Goal: Answer question/provide support: Share knowledge or assist other users

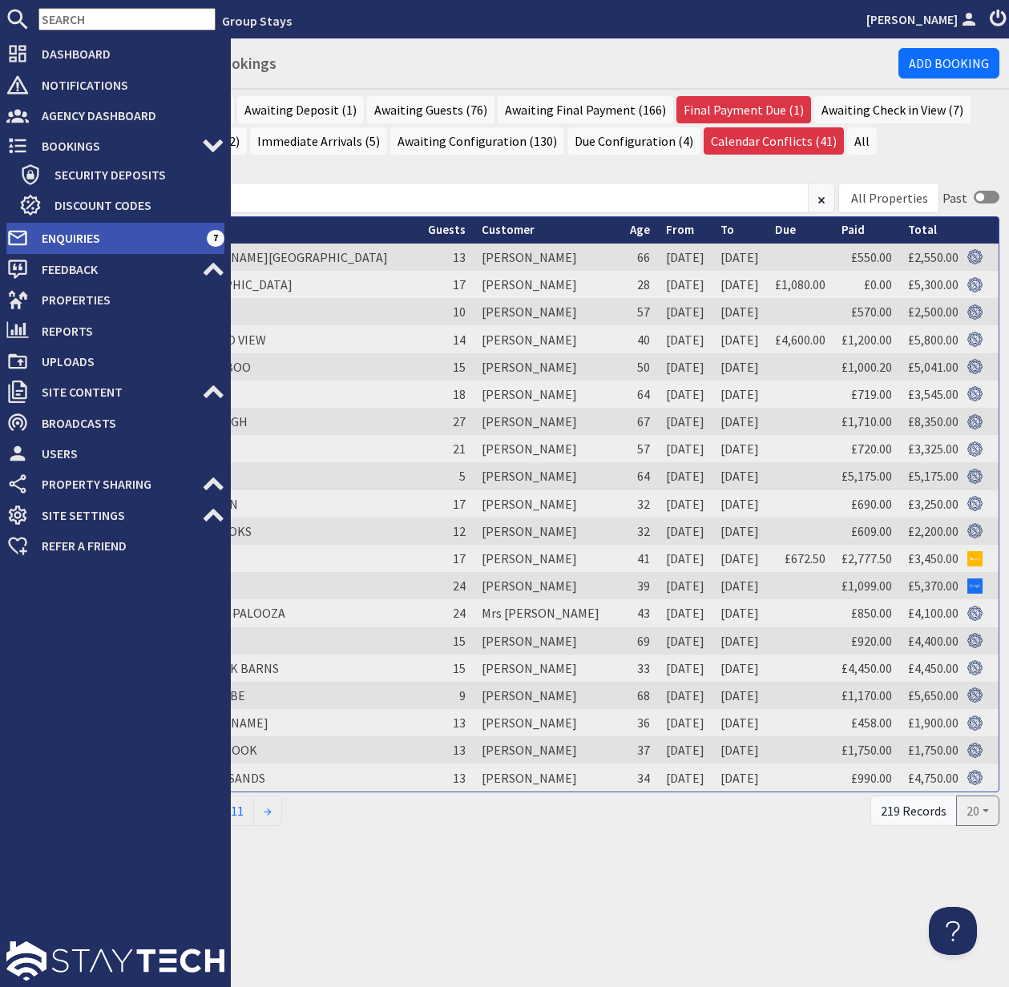
click at [83, 236] on span "Enquiries" at bounding box center [118, 238] width 178 height 26
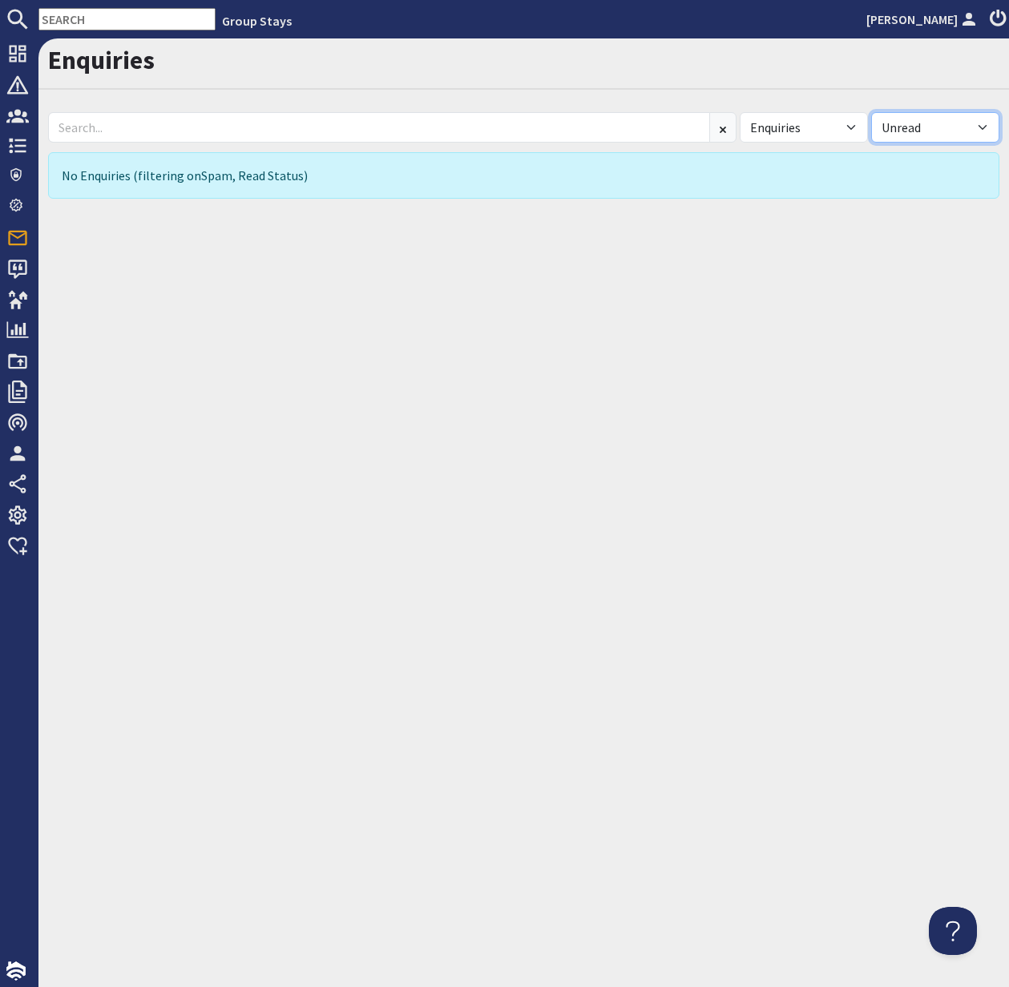
click at [980, 123] on select "All Read Unread" at bounding box center [935, 127] width 128 height 30
select select
click at [871, 112] on select "All Read Unread" at bounding box center [935, 127] width 128 height 30
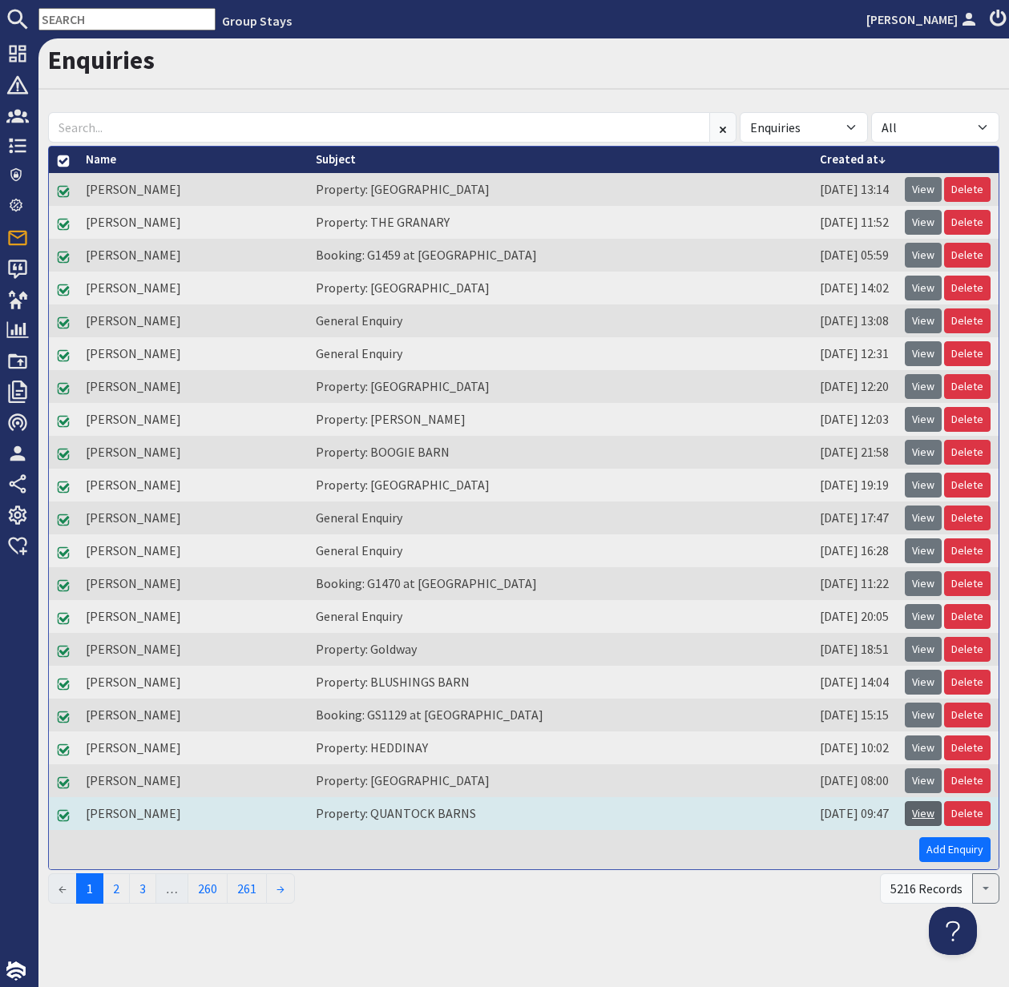
click at [918, 813] on link "View" at bounding box center [922, 813] width 37 height 25
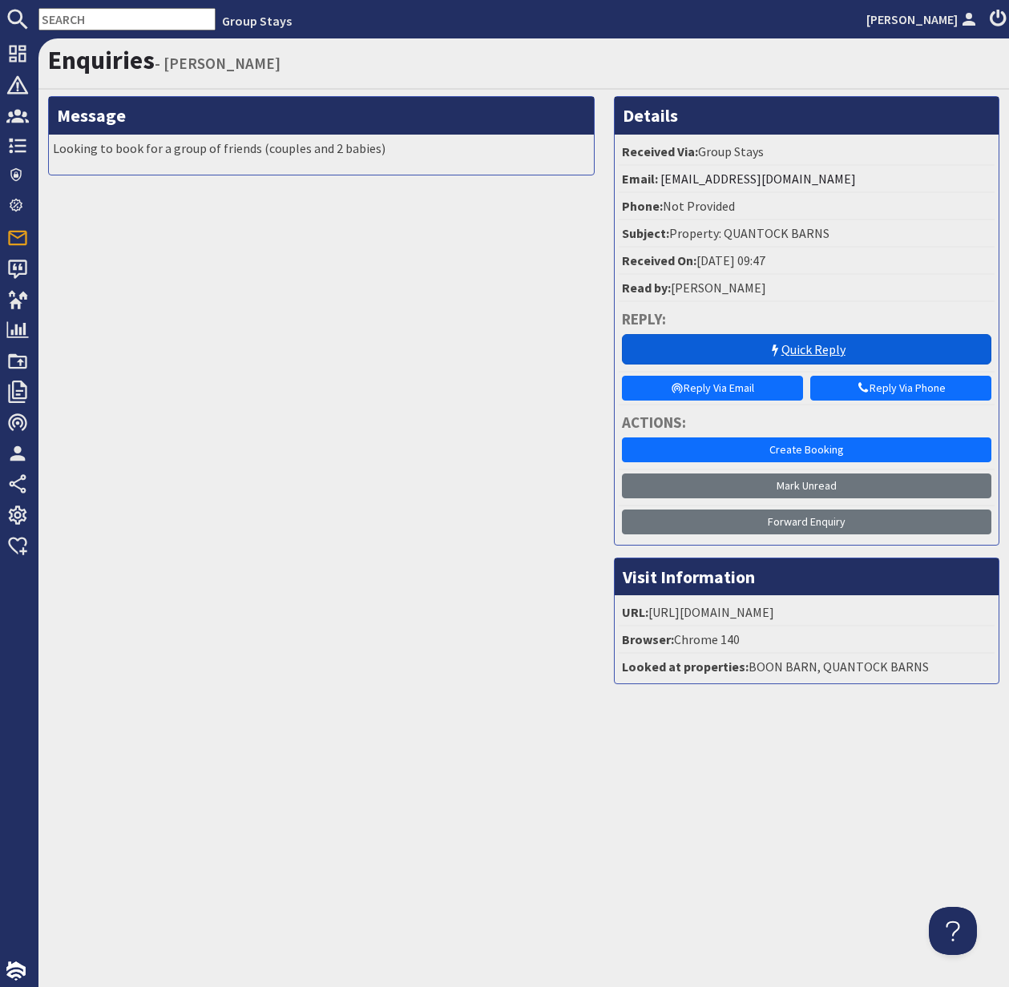
click at [797, 348] on link "Quick Reply" at bounding box center [806, 349] width 369 height 30
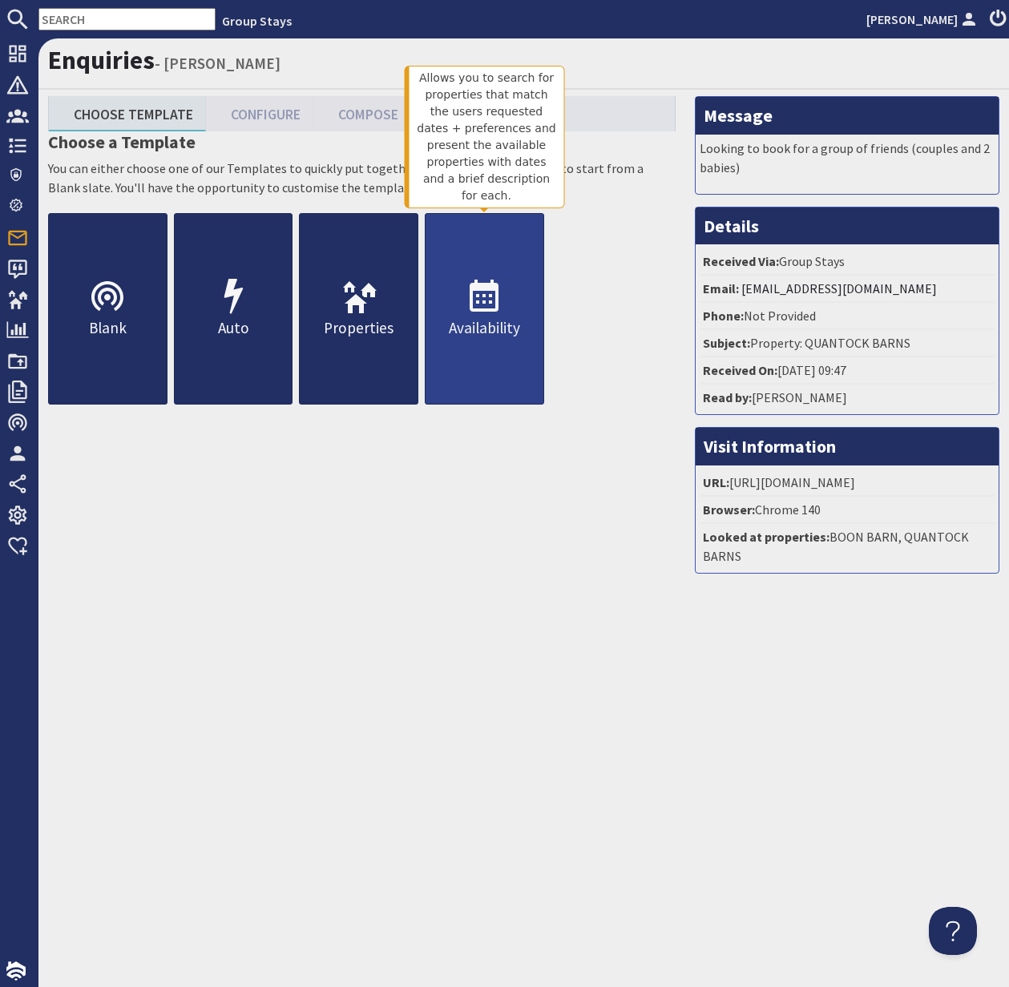
click at [471, 312] on icon at bounding box center [484, 297] width 38 height 38
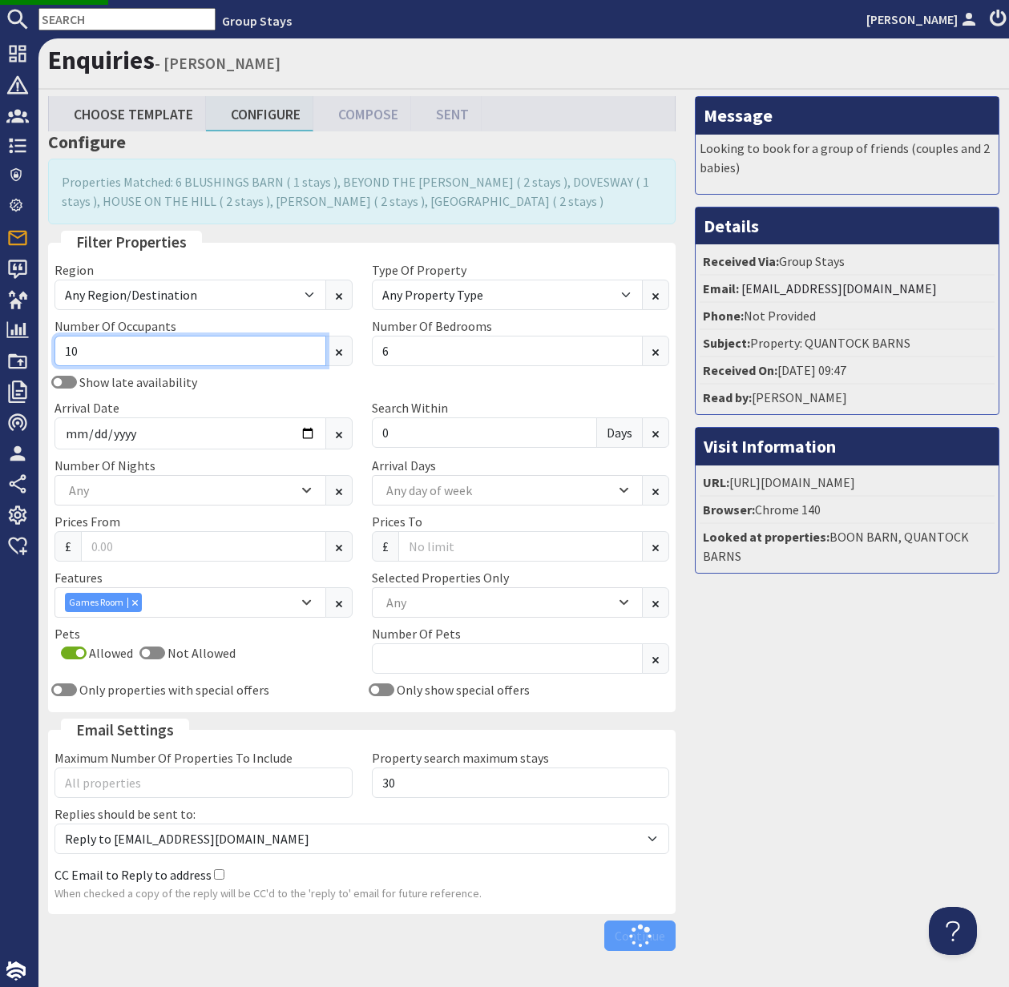
drag, startPoint x: 96, startPoint y: 351, endPoint x: 62, endPoint y: 352, distance: 34.5
click at [62, 352] on input "10" at bounding box center [190, 351] width 272 height 30
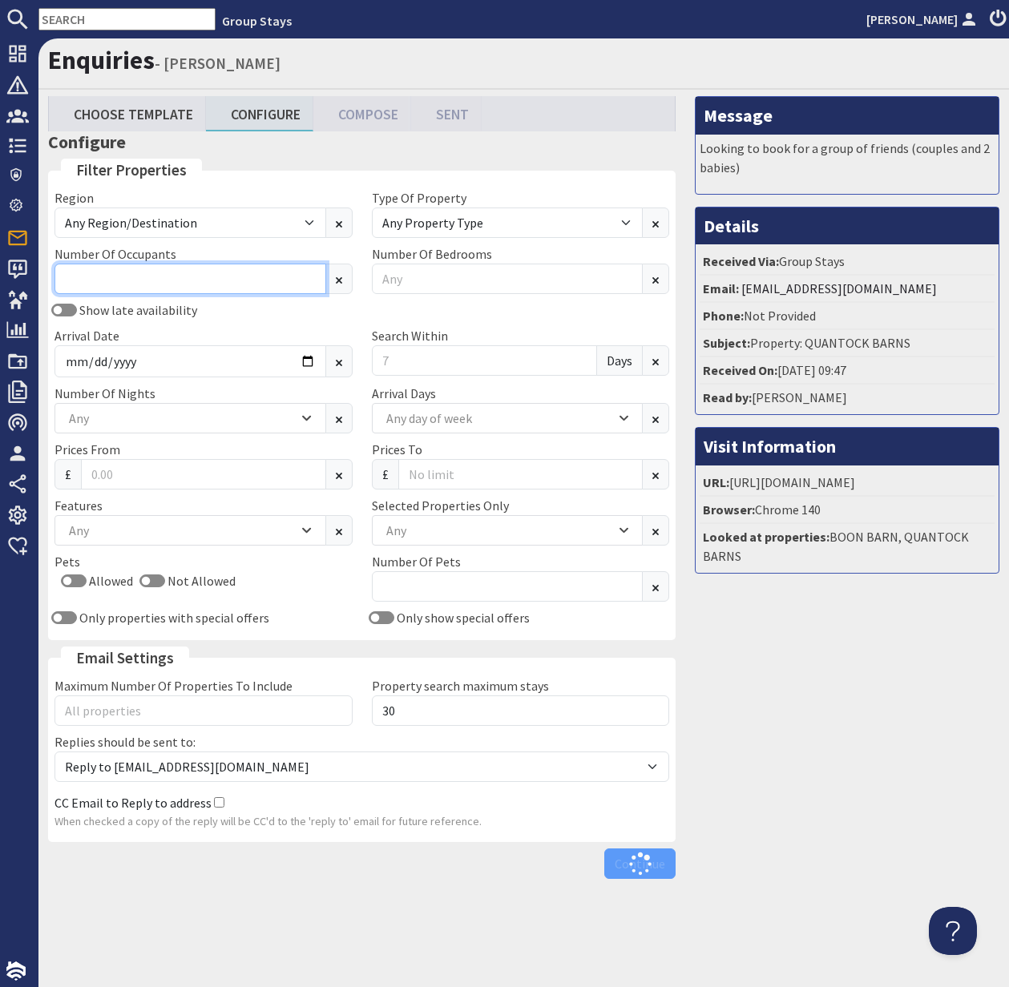
click at [111, 264] on input "Number Of Occupants" at bounding box center [190, 279] width 272 height 30
type input "12"
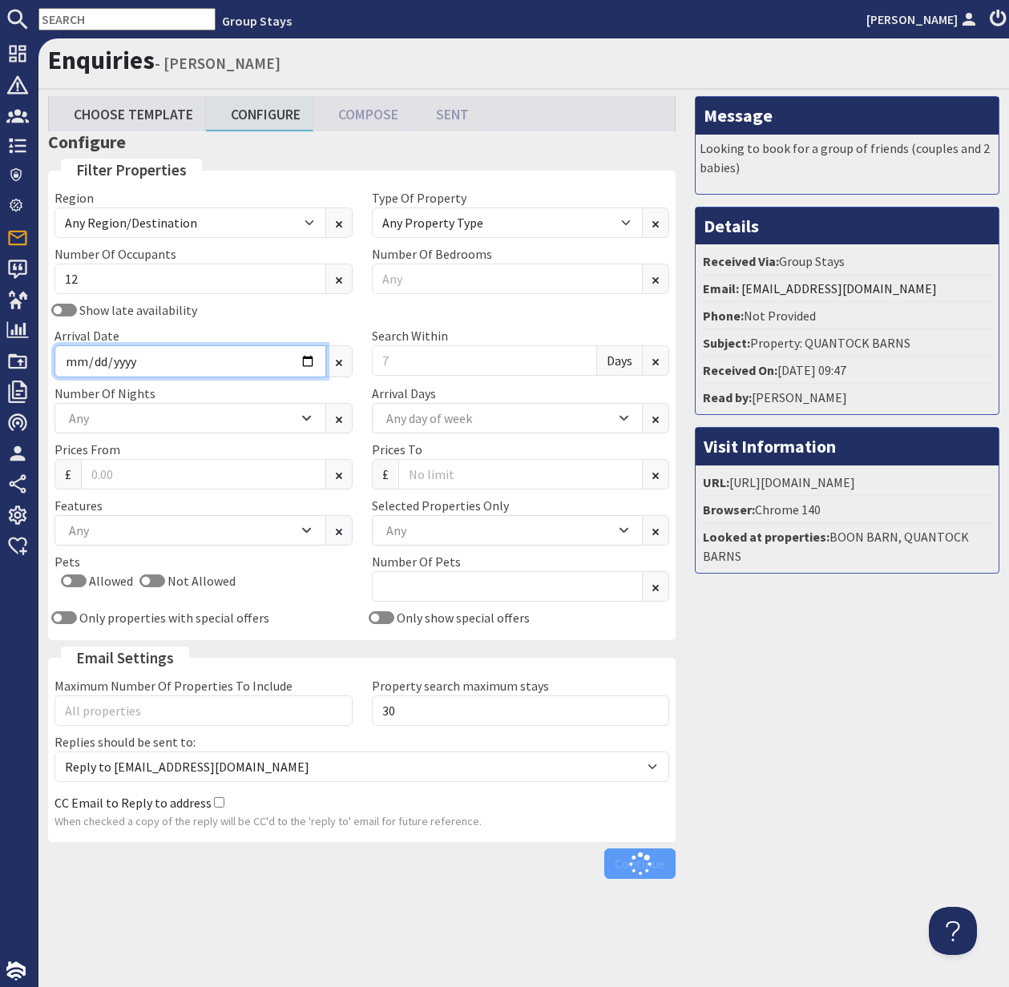
drag, startPoint x: 300, startPoint y: 367, endPoint x: 309, endPoint y: 366, distance: 9.6
click at [300, 367] on input "Arrival Date" at bounding box center [190, 361] width 272 height 32
click at [311, 362] on input "Arrival Date" at bounding box center [190, 361] width 272 height 32
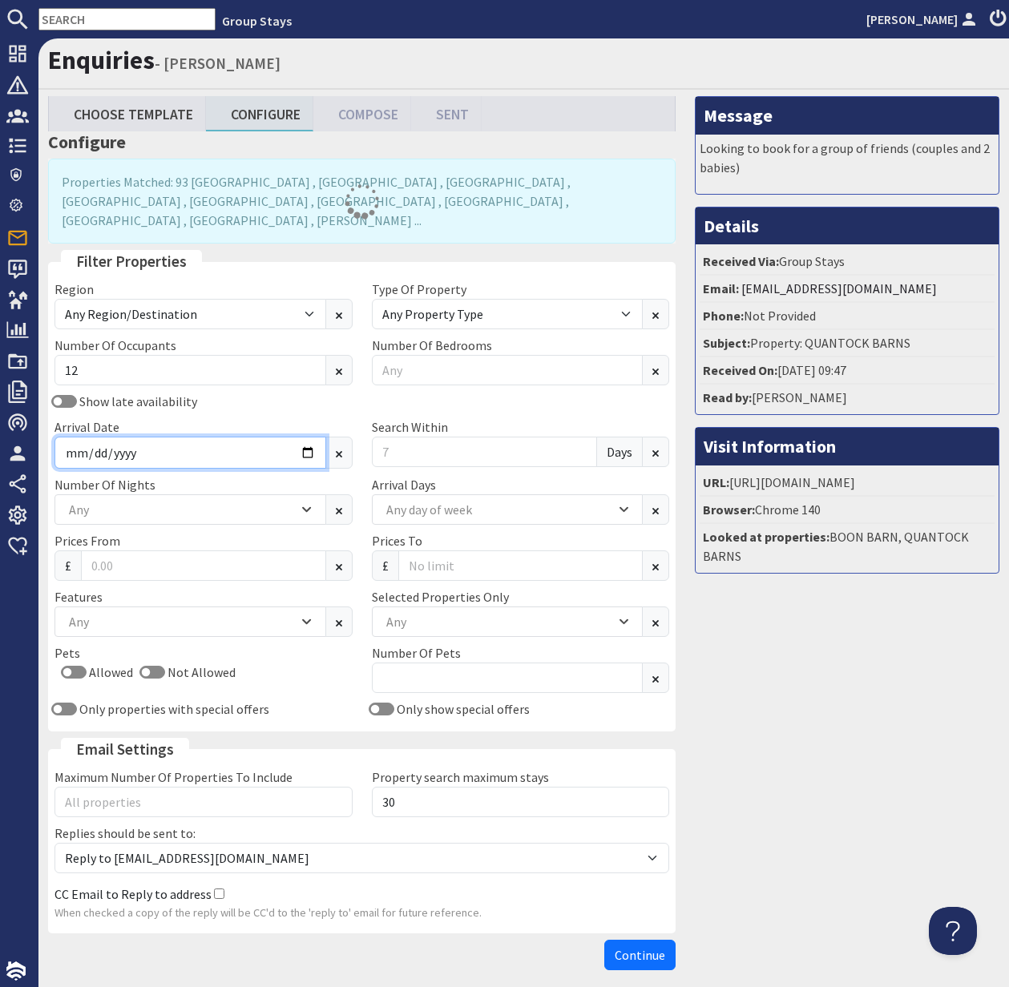
type input "[DATE]"
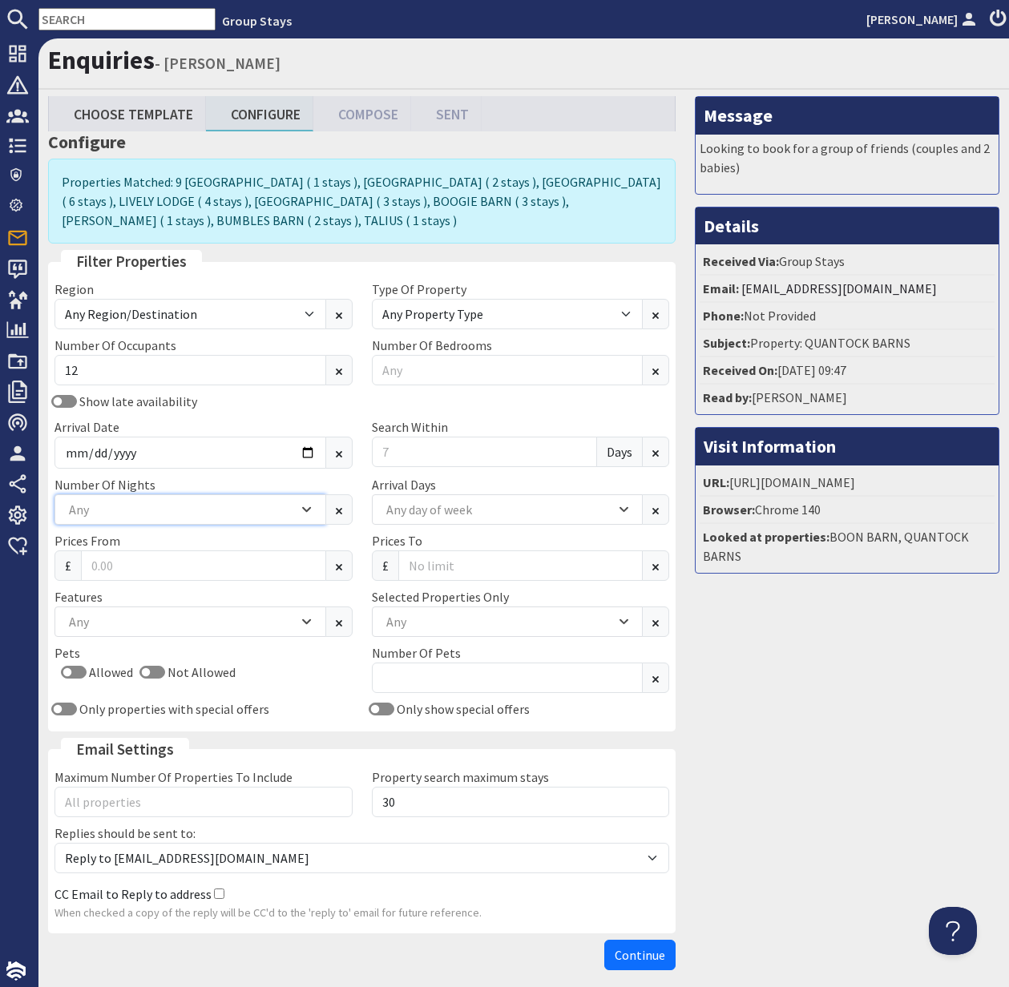
click at [207, 509] on div "Any" at bounding box center [181, 510] width 233 height 18
click at [344, 663] on div "Allowed Not Allowed" at bounding box center [203, 675] width 298 height 26
click at [133, 616] on div "Any" at bounding box center [181, 622] width 233 height 18
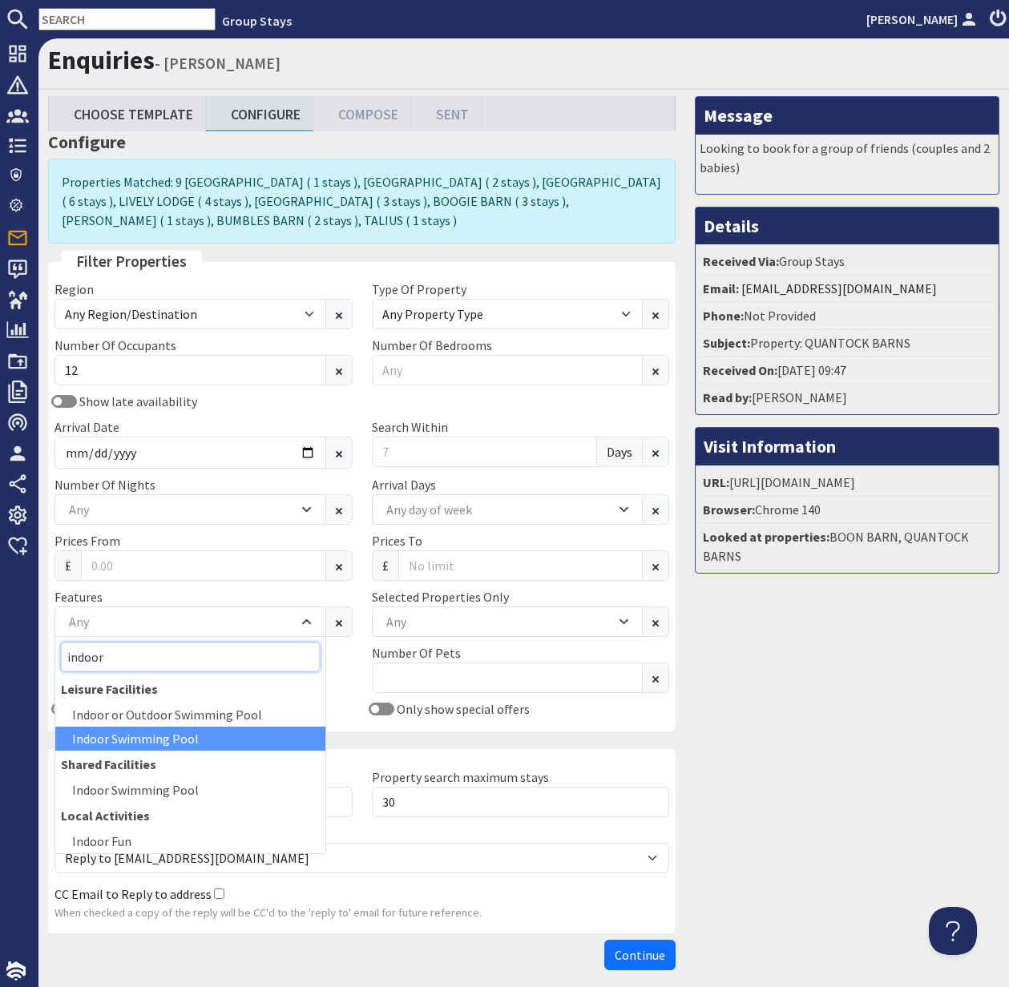
type input "indoor"
click at [163, 735] on div "Indoor Swimming Pool" at bounding box center [190, 739] width 270 height 24
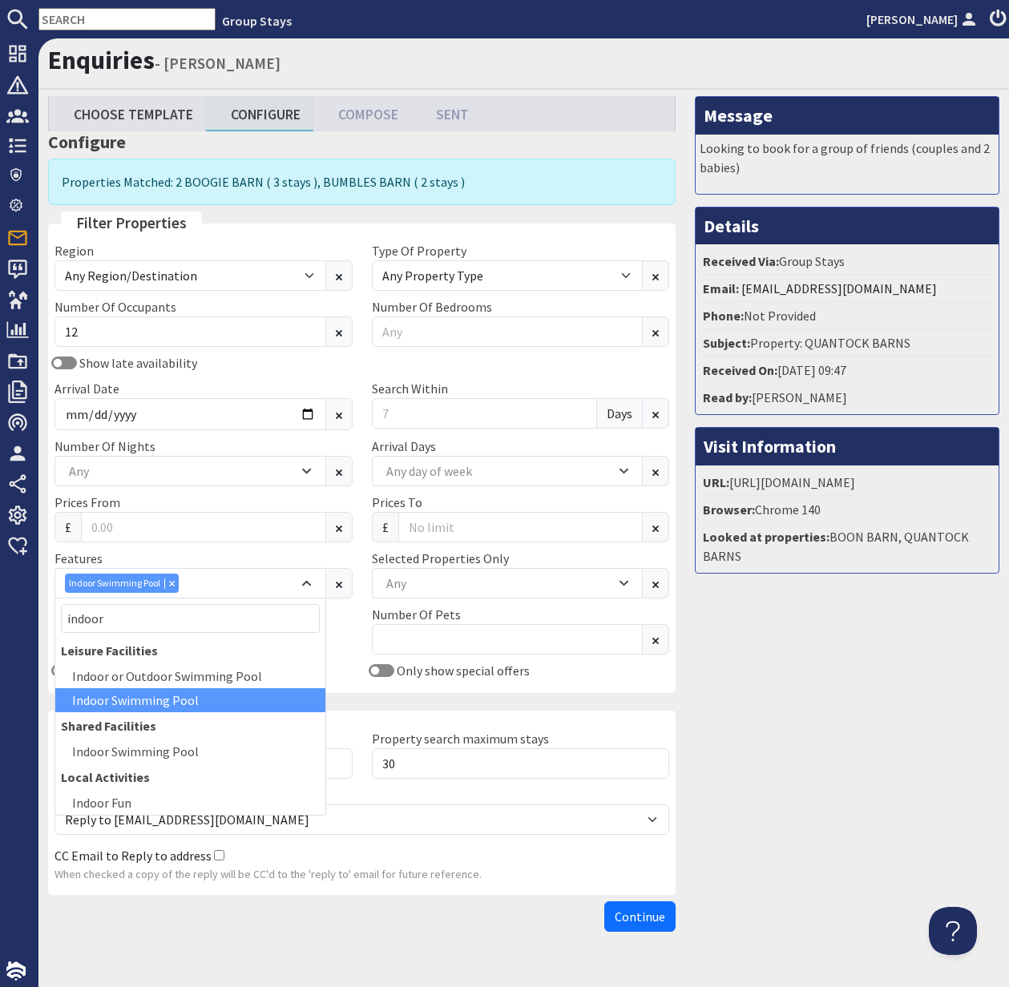
click at [637, 918] on span "Continue" at bounding box center [639, 916] width 50 height 16
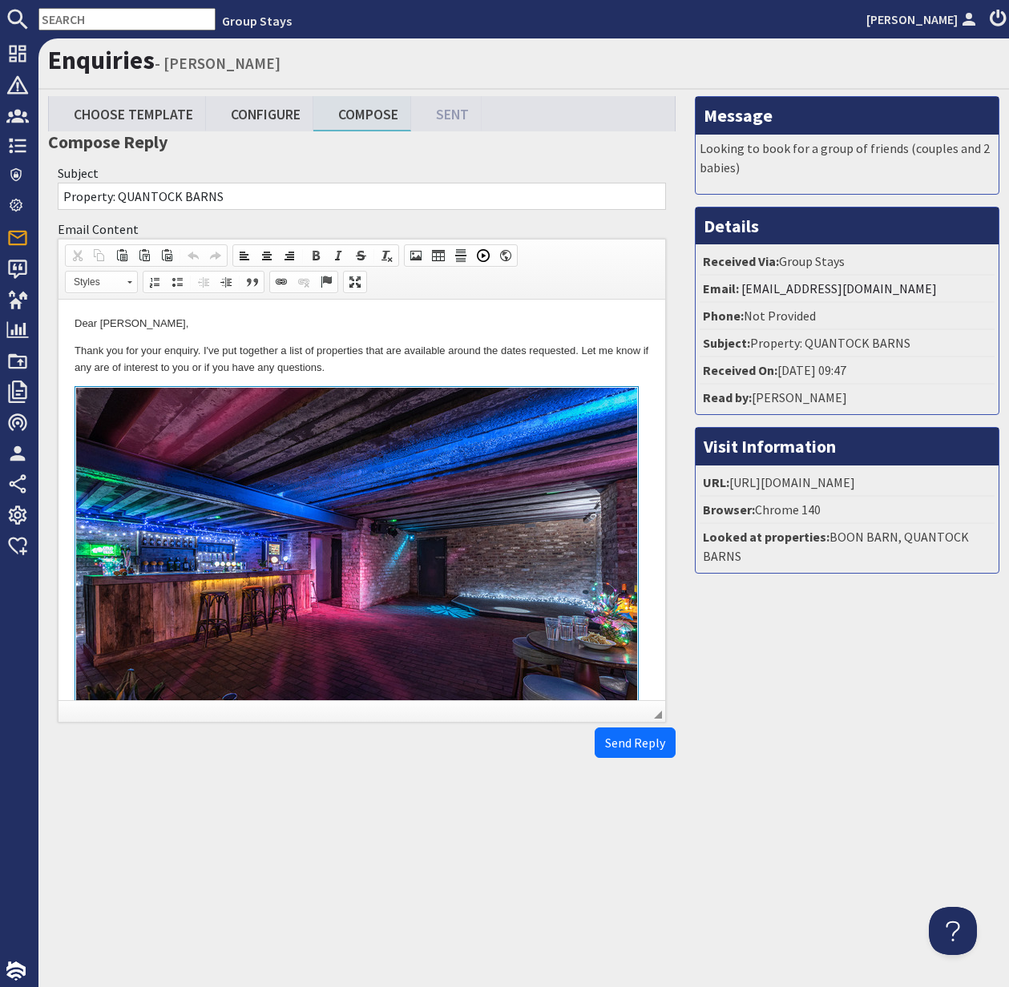
click at [66, 350] on html "Dear [PERSON_NAME], Thank you for your enquiry. I've put together a list of pro…" at bounding box center [361, 983] width 606 height 1366
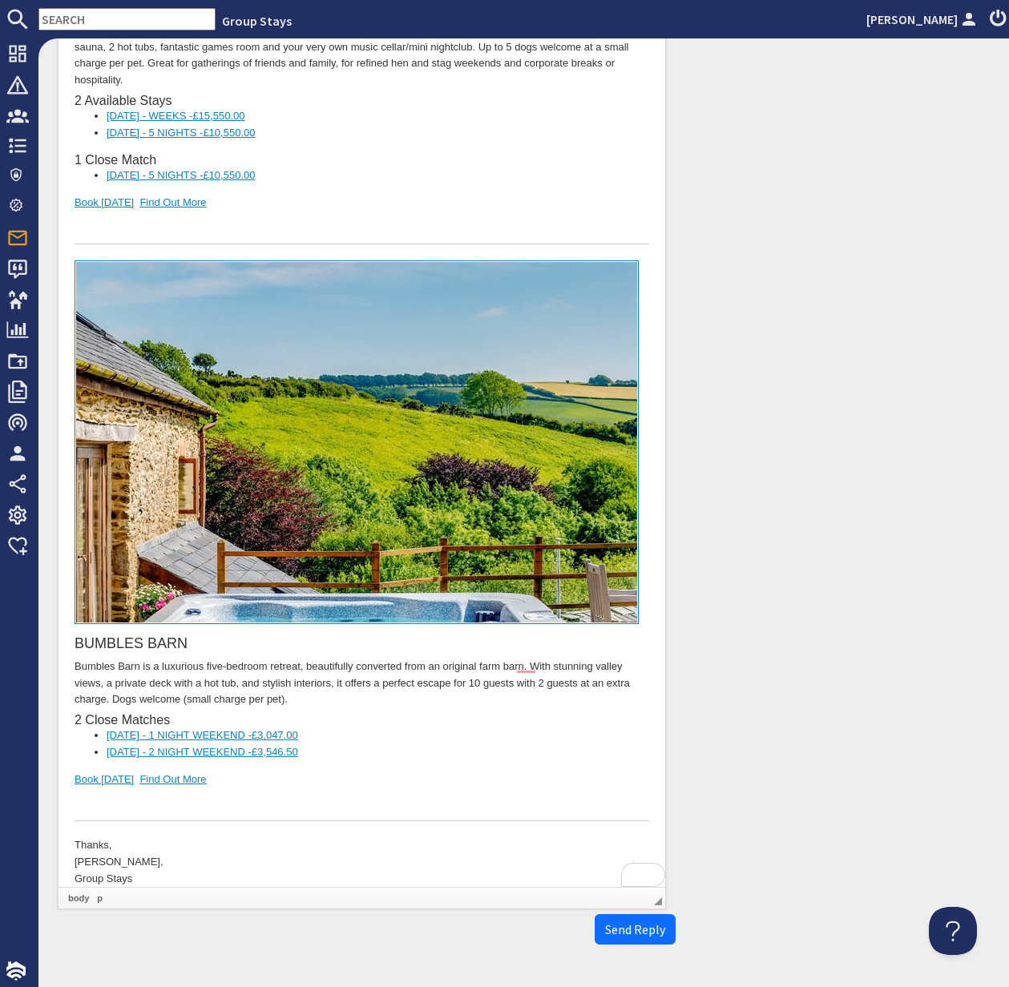
scroll to position [766, 0]
